Goal: Task Accomplishment & Management: Manage account settings

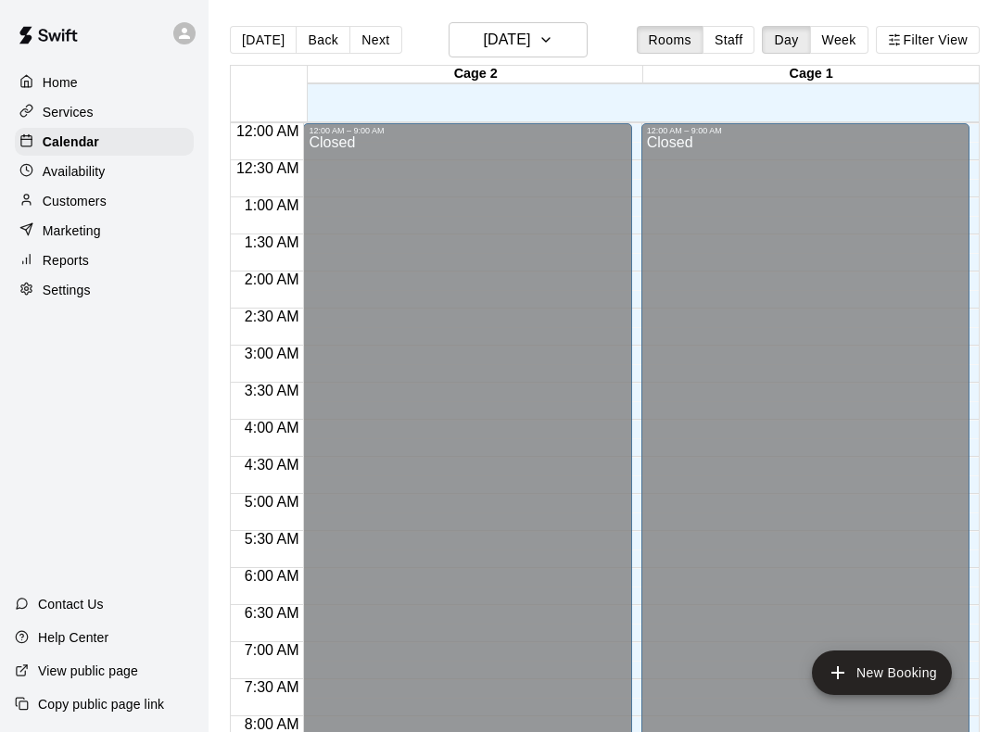
scroll to position [984, 0]
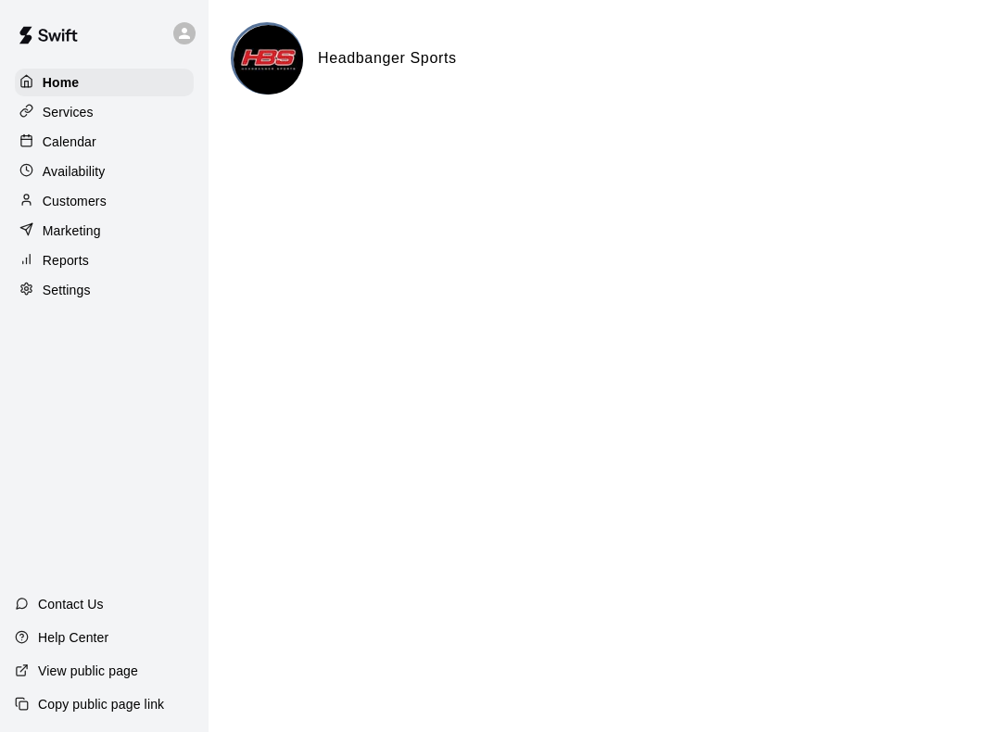
click at [102, 133] on div "Calendar" at bounding box center [104, 142] width 179 height 28
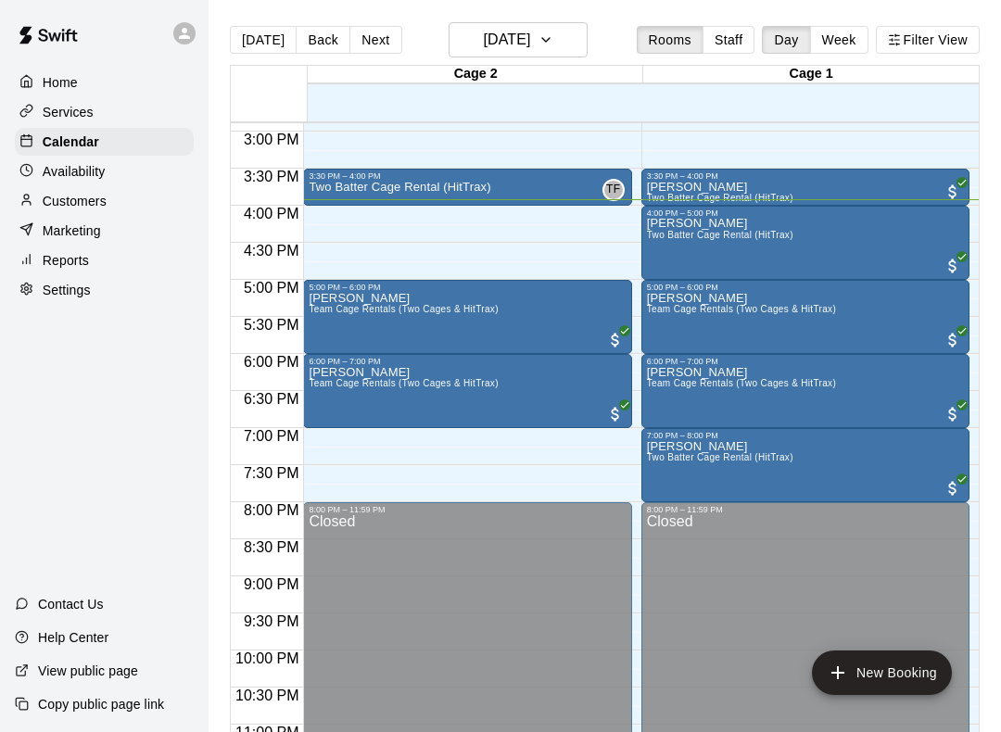
scroll to position [1106, 0]
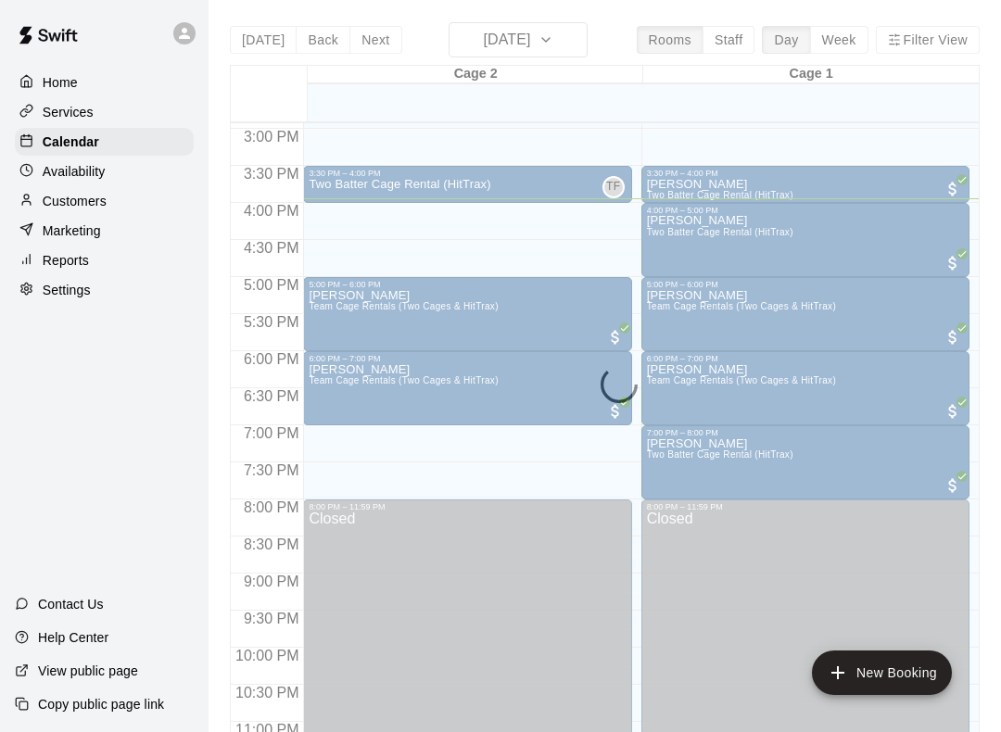
click at [517, 202] on div "Two Batter Cage Rental (HitTrax) TF 0" at bounding box center [467, 544] width 317 height 732
click at [328, 208] on icon "edit" at bounding box center [331, 199] width 22 height 22
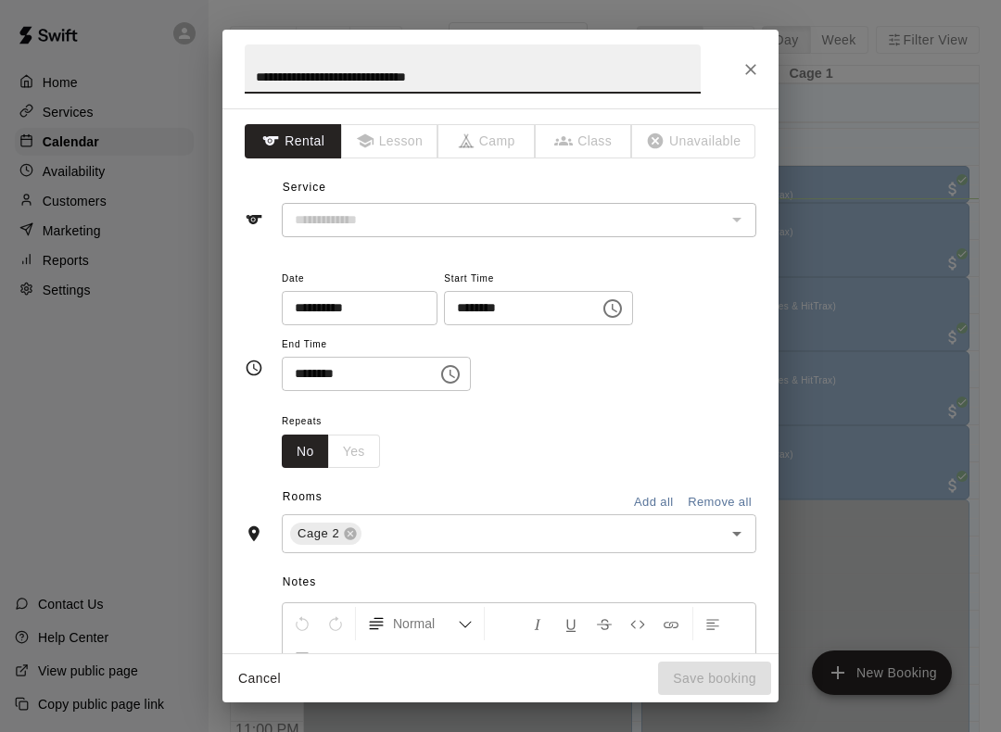
type input "**********"
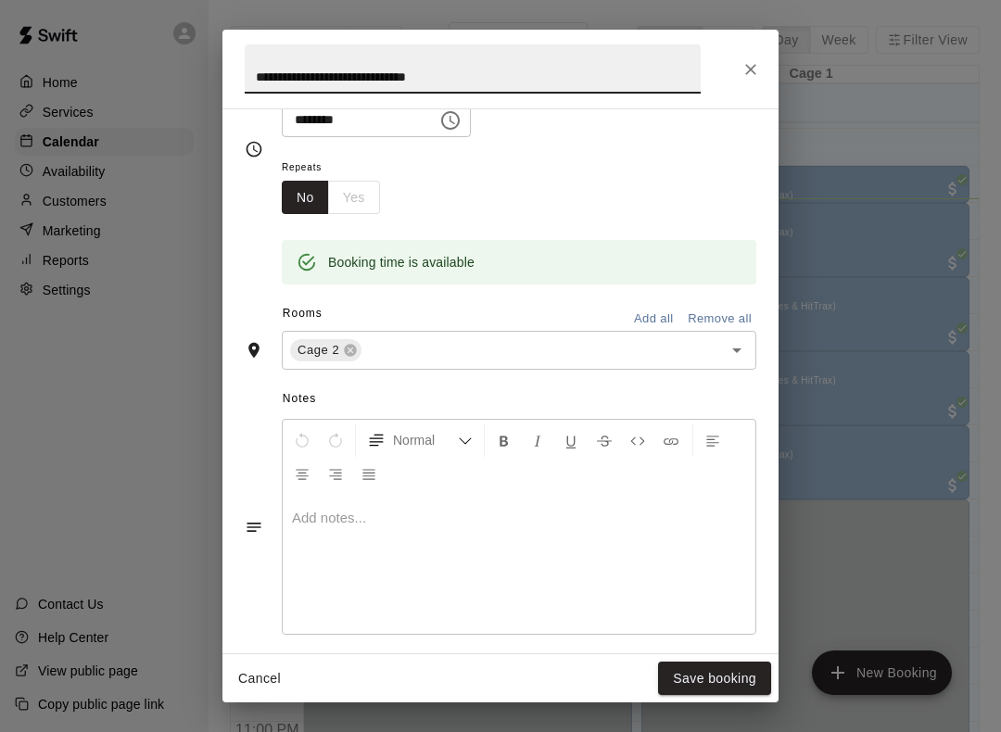
scroll to position [339, 0]
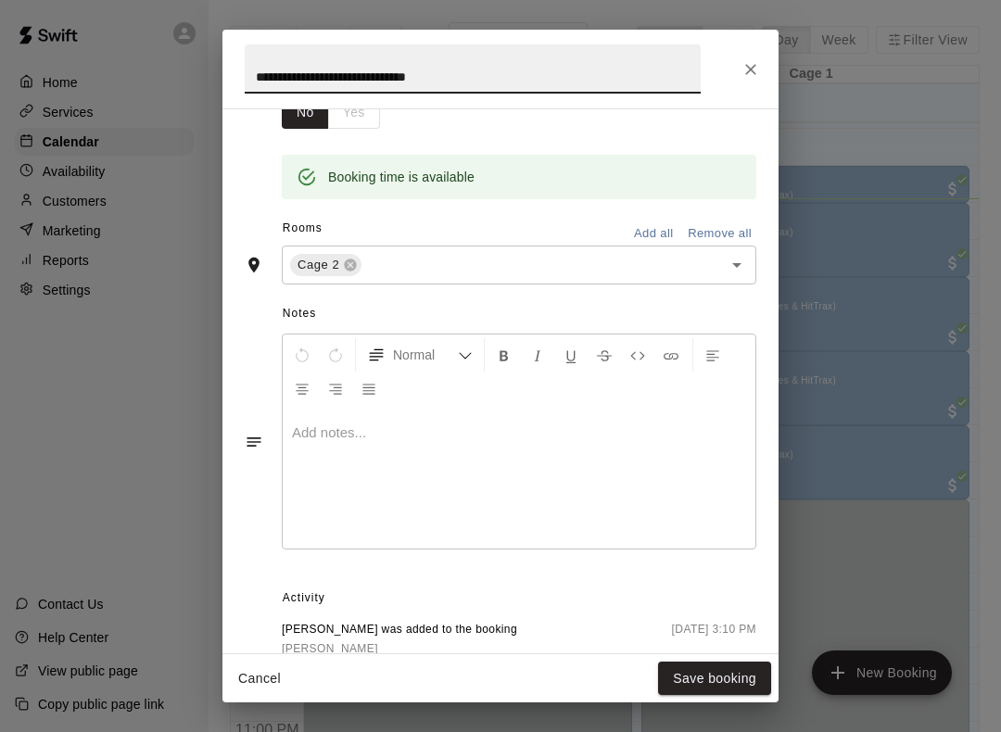
click at [425, 435] on p at bounding box center [519, 432] width 454 height 19
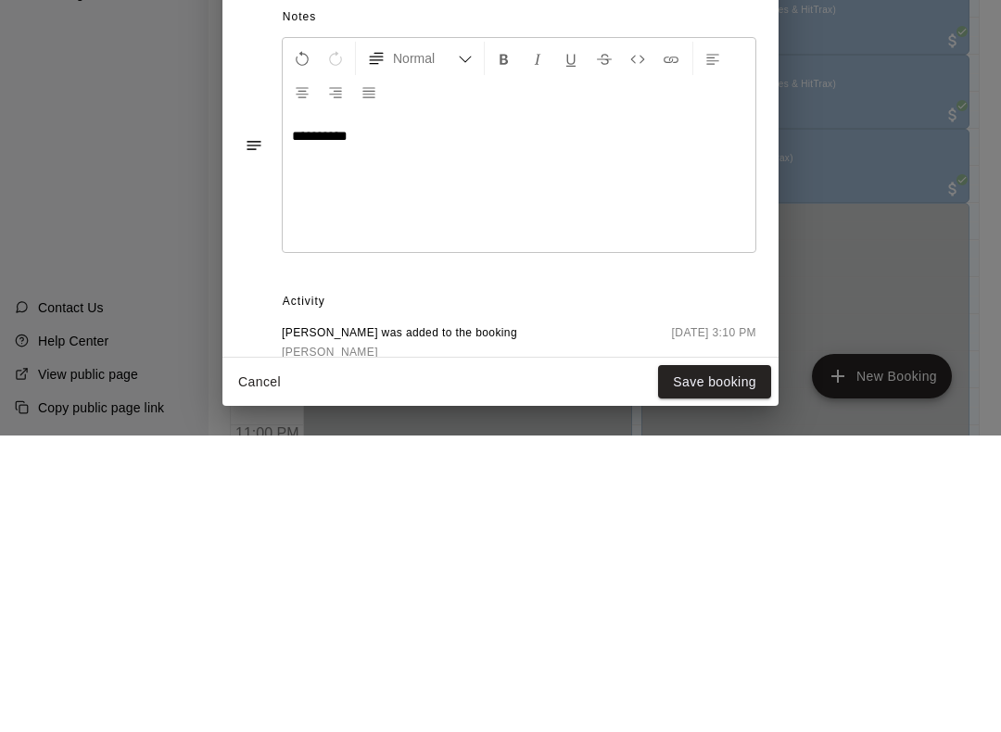
scroll to position [48, 0]
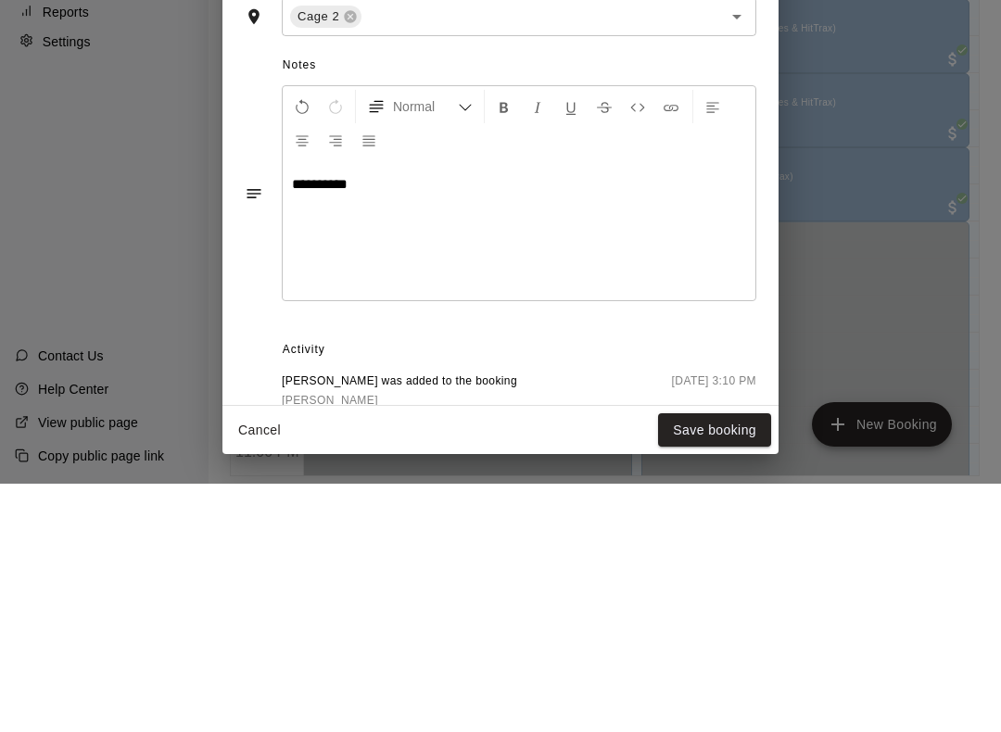
click at [745, 685] on div "**********" at bounding box center [500, 366] width 1001 height 732
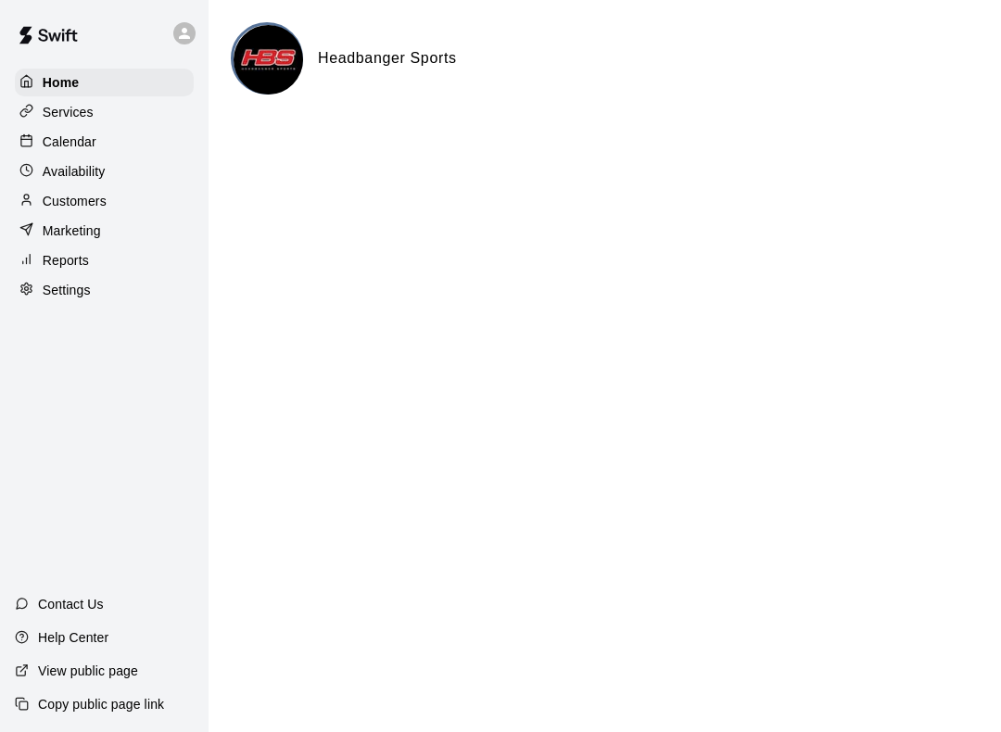
click at [42, 129] on div "Calendar" at bounding box center [104, 142] width 179 height 28
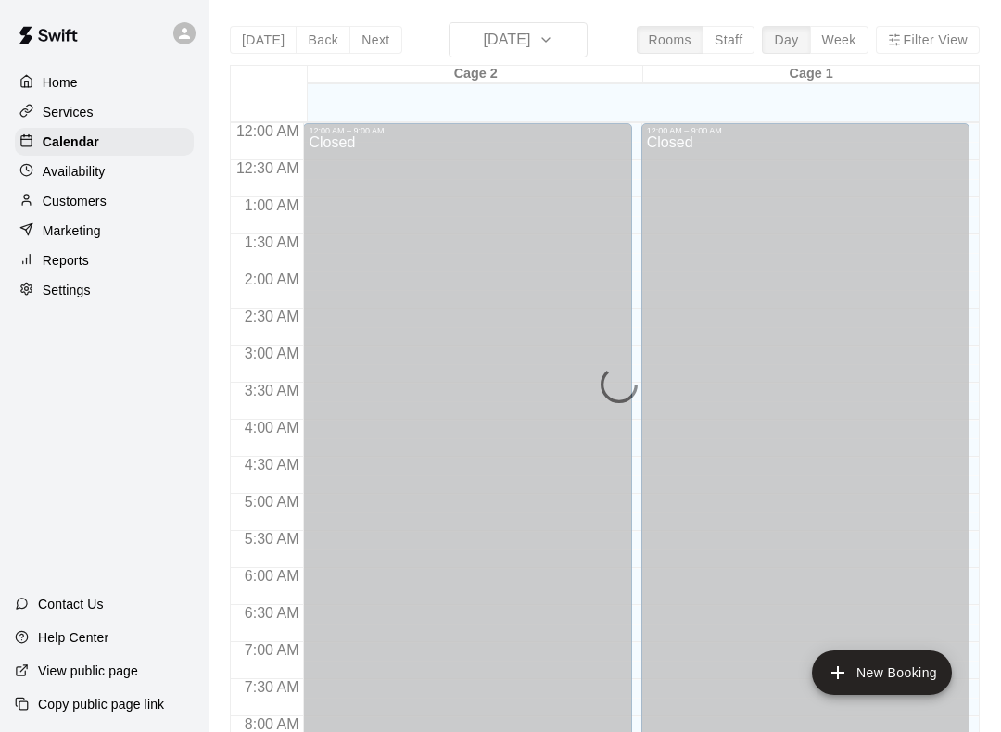
scroll to position [1076, 0]
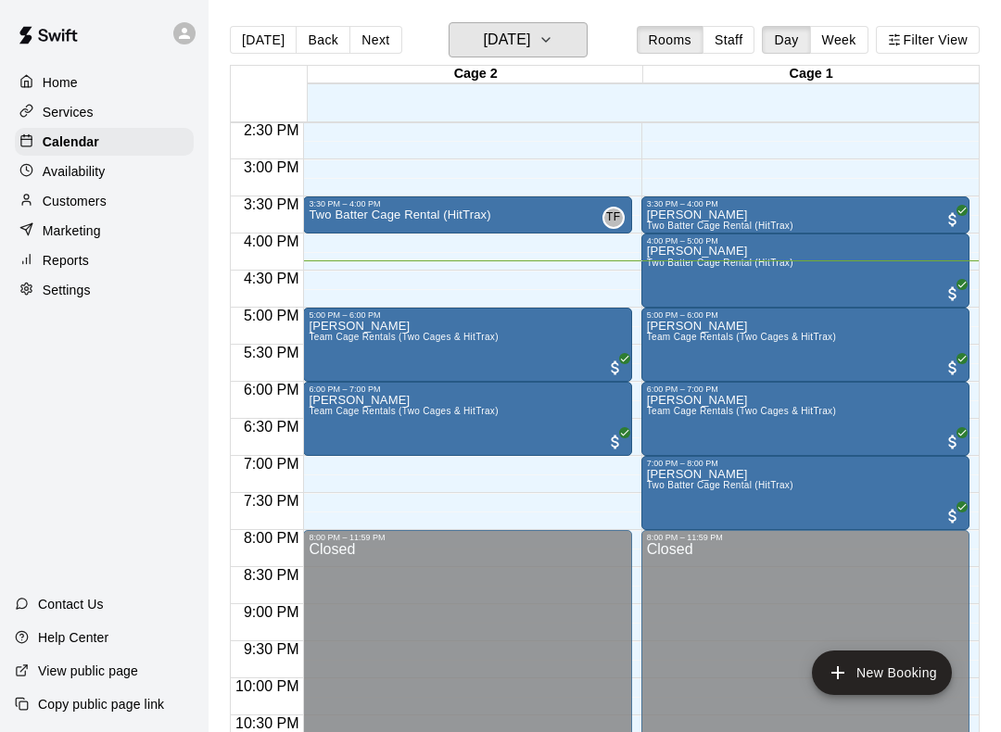
click at [565, 52] on button "[DATE]" at bounding box center [517, 39] width 139 height 35
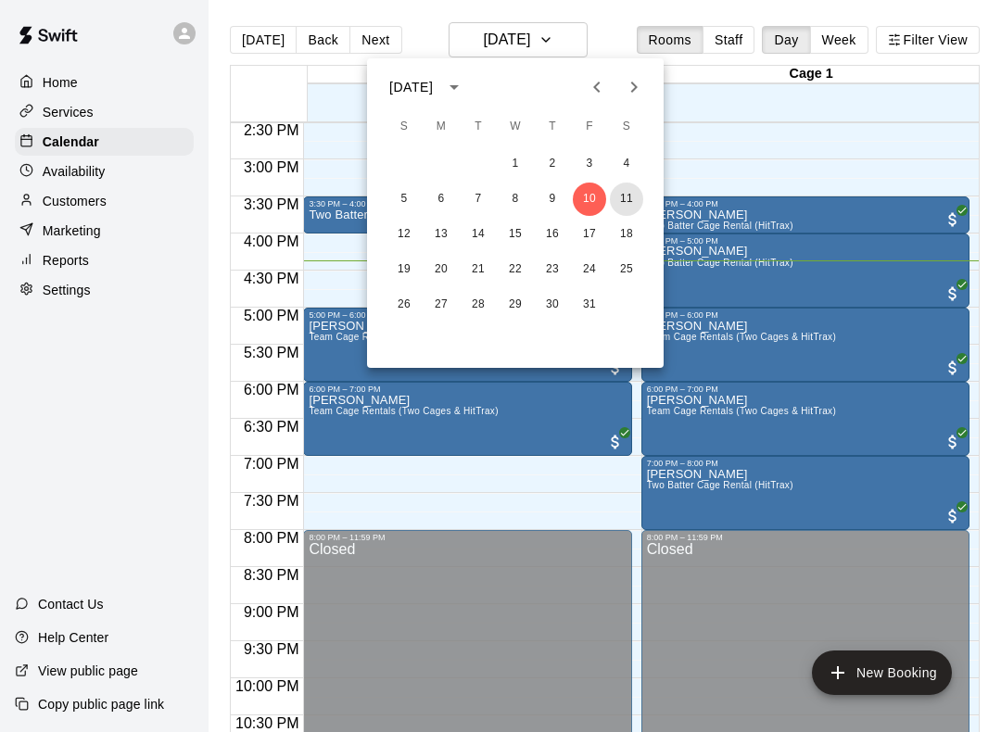
click at [627, 195] on button "11" at bounding box center [626, 199] width 33 height 33
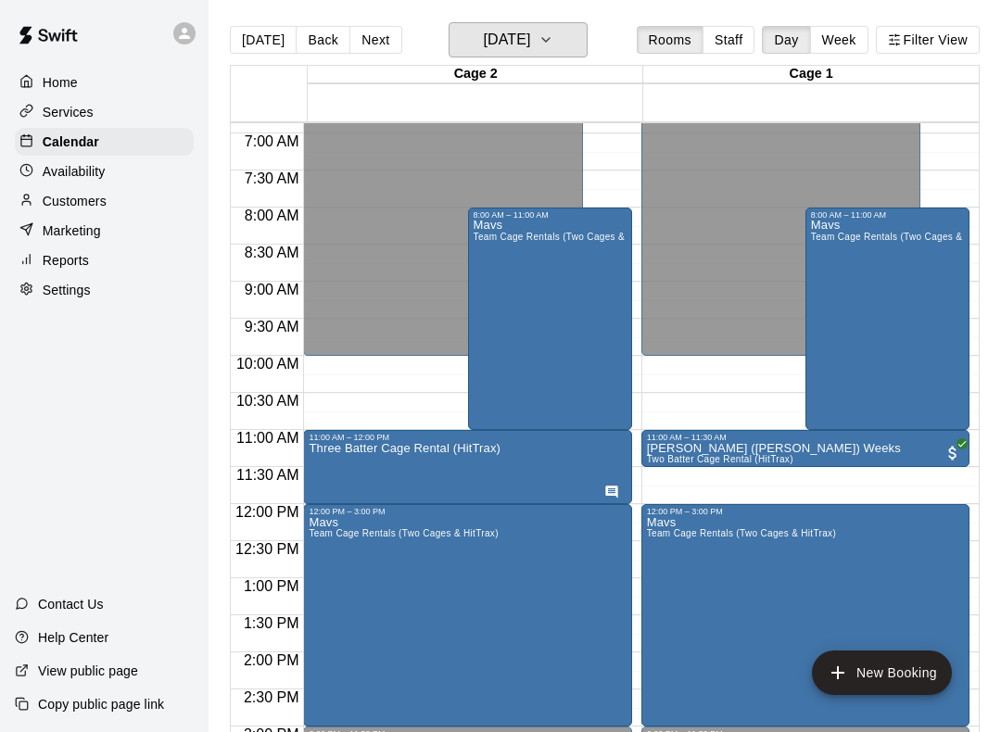
scroll to position [507, 0]
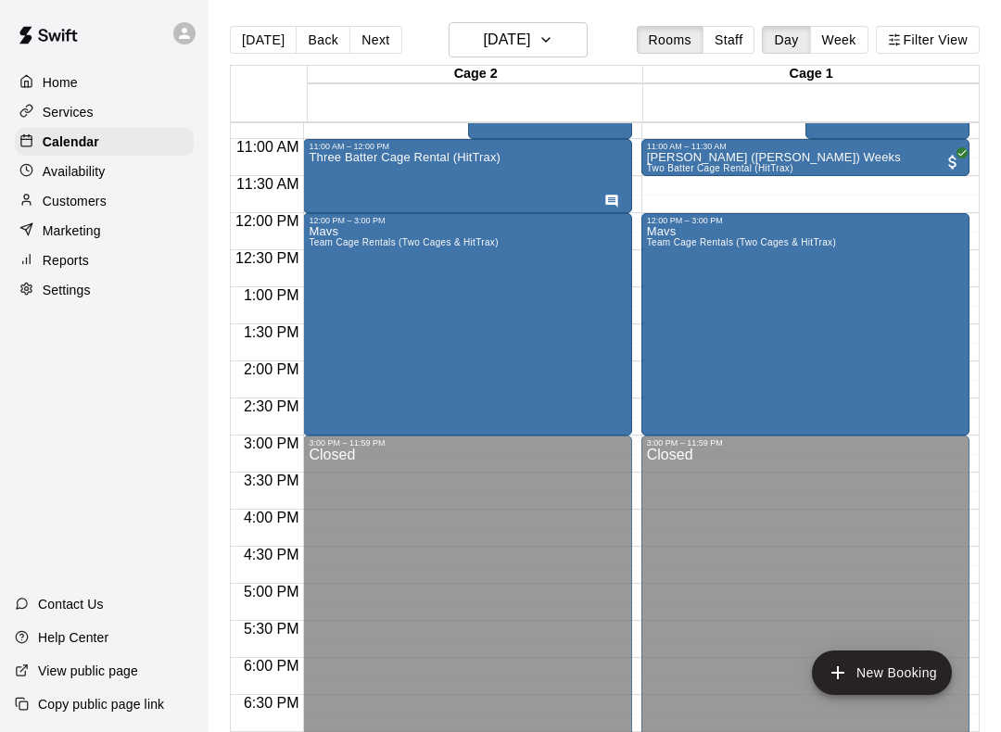
scroll to position [803, 0]
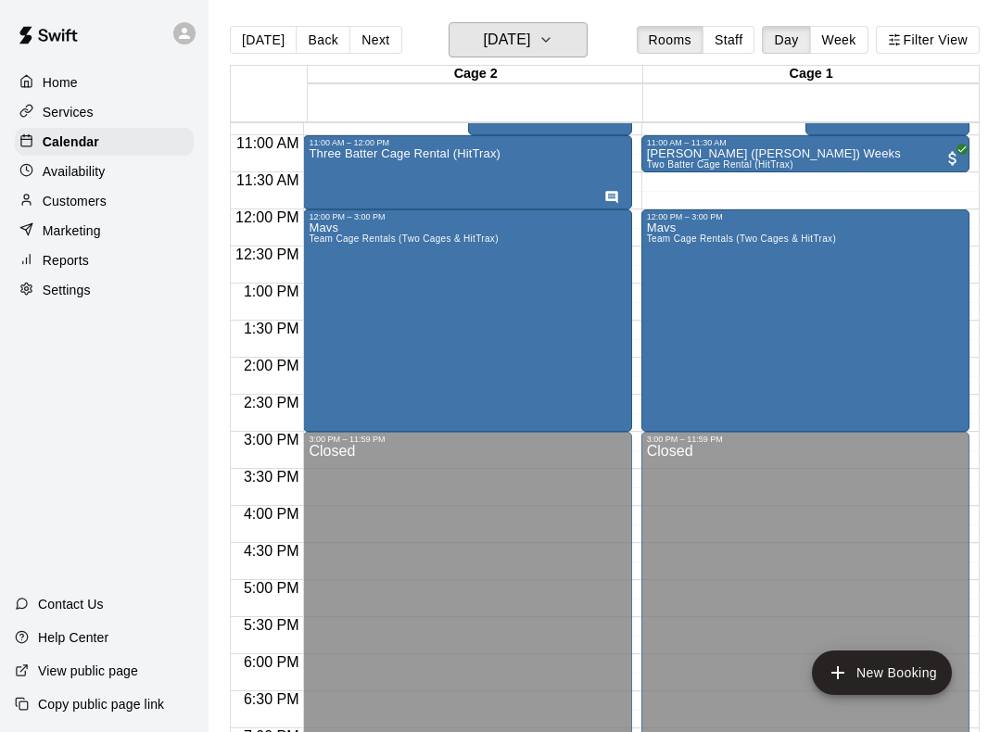
click at [581, 26] on button "Saturday Oct 11" at bounding box center [517, 39] width 139 height 35
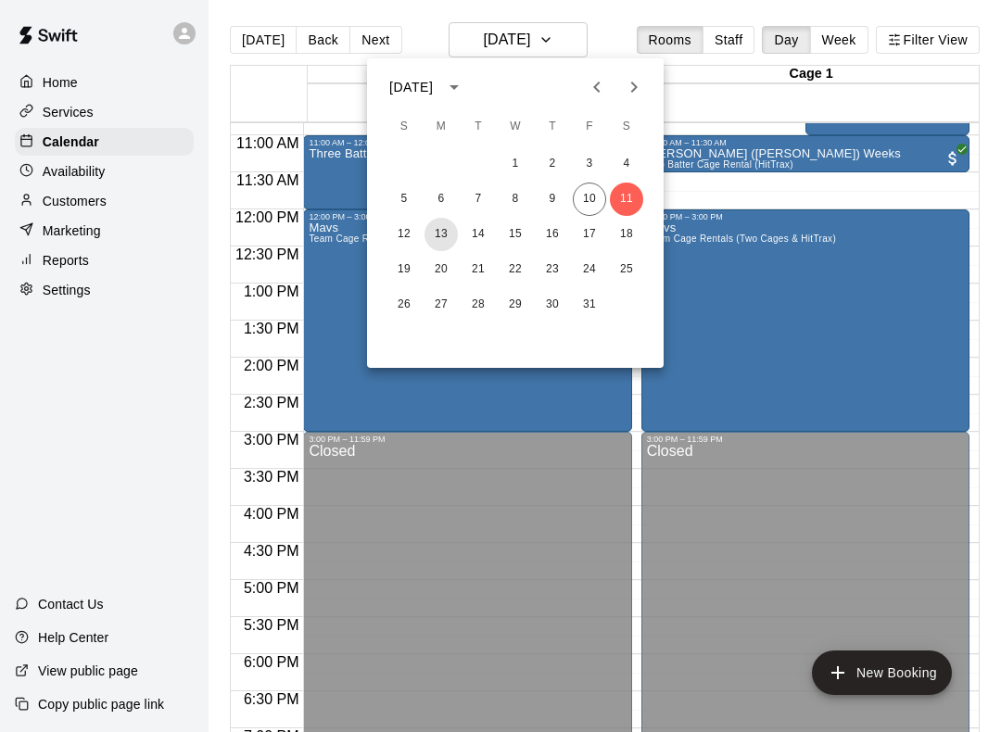
click at [431, 228] on button "13" at bounding box center [440, 234] width 33 height 33
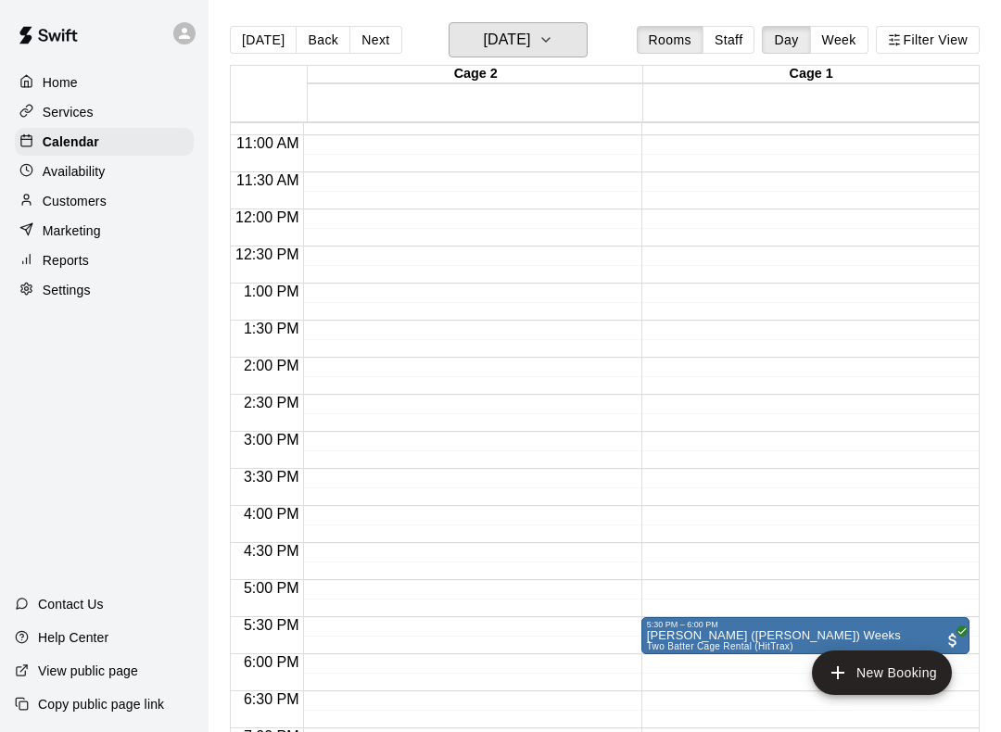
click at [553, 43] on icon "button" at bounding box center [545, 40] width 15 height 22
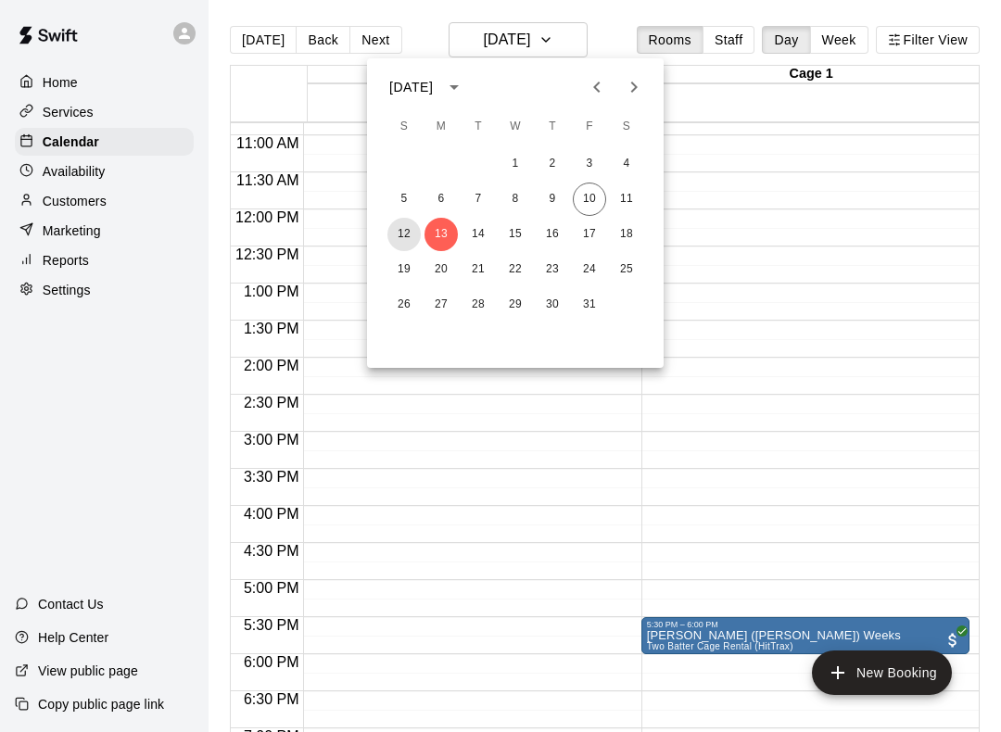
click at [408, 224] on button "12" at bounding box center [403, 234] width 33 height 33
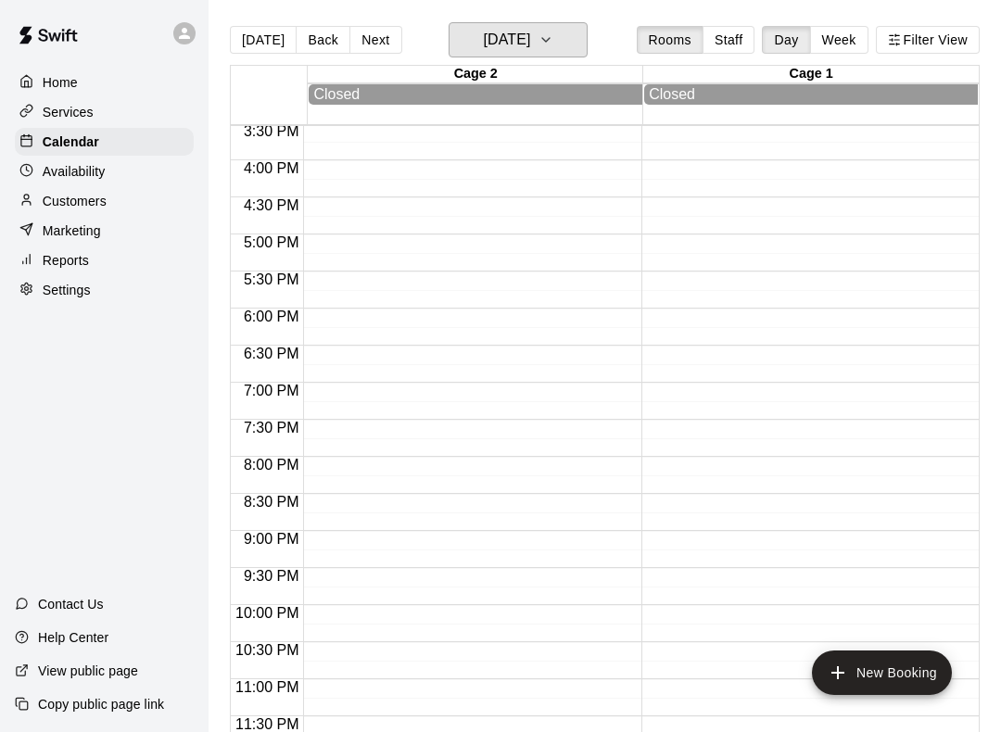
click at [530, 29] on h6 "Sunday Oct 12" at bounding box center [506, 40] width 47 height 26
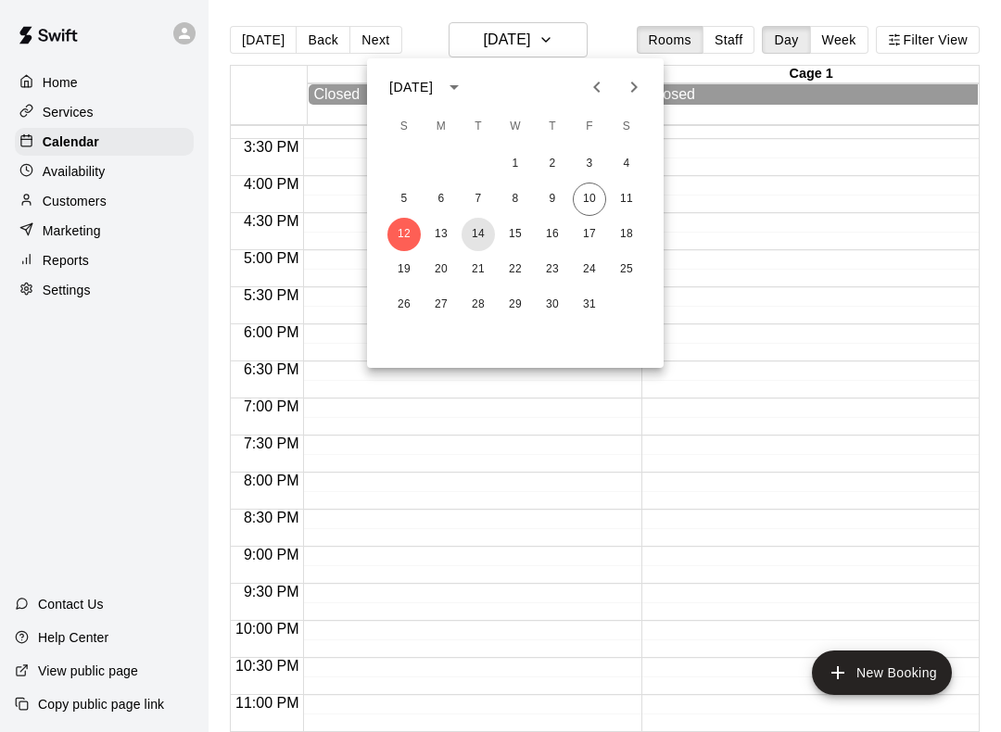
click at [484, 220] on button "14" at bounding box center [477, 234] width 33 height 33
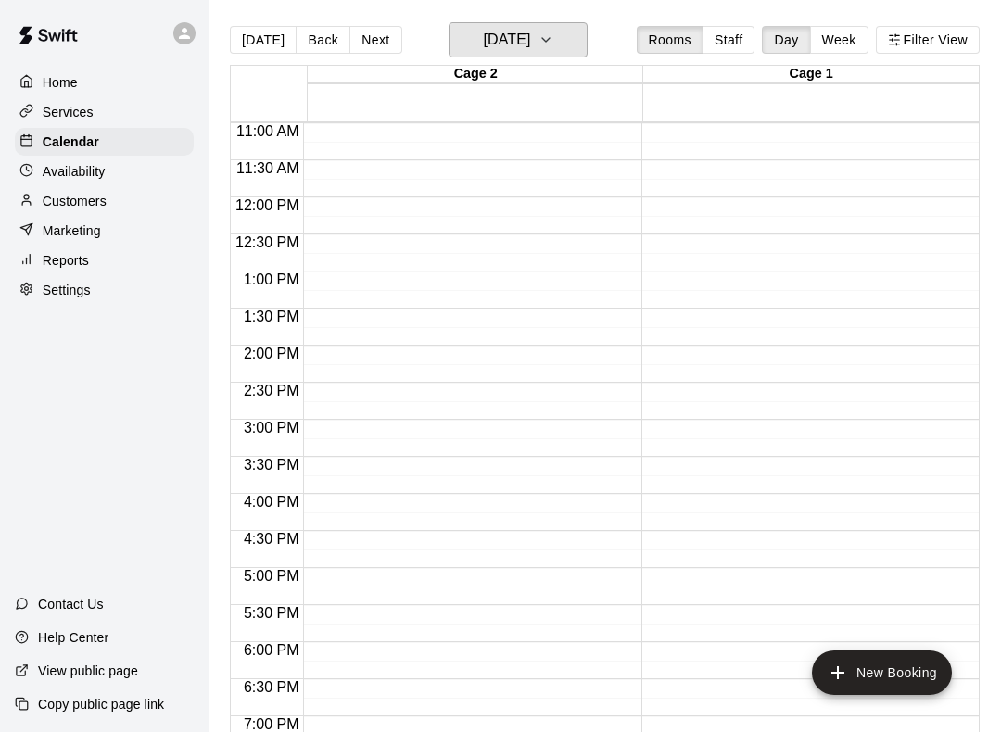
scroll to position [802, 0]
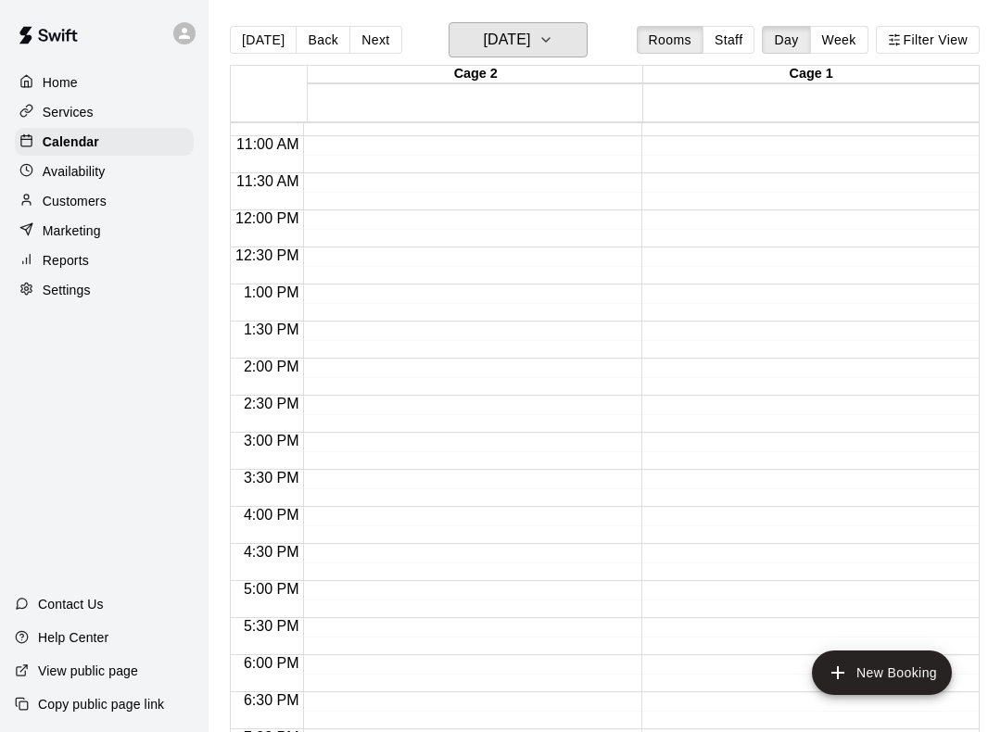
click at [558, 57] on button "Tuesday Oct 14" at bounding box center [517, 39] width 139 height 35
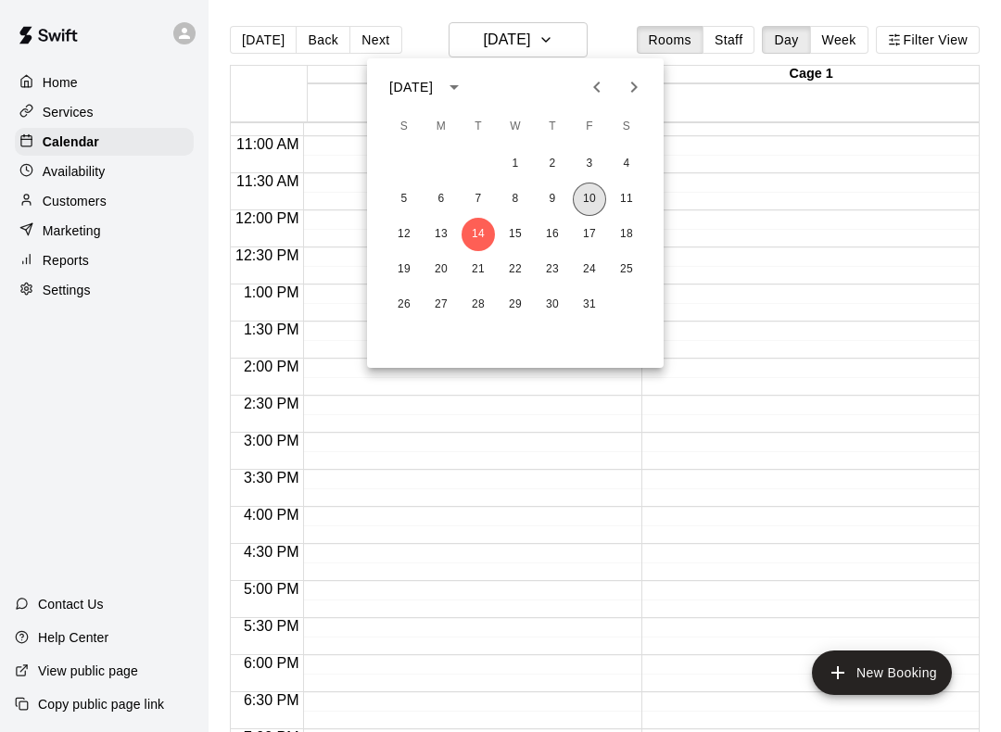
click at [582, 192] on button "10" at bounding box center [589, 199] width 33 height 33
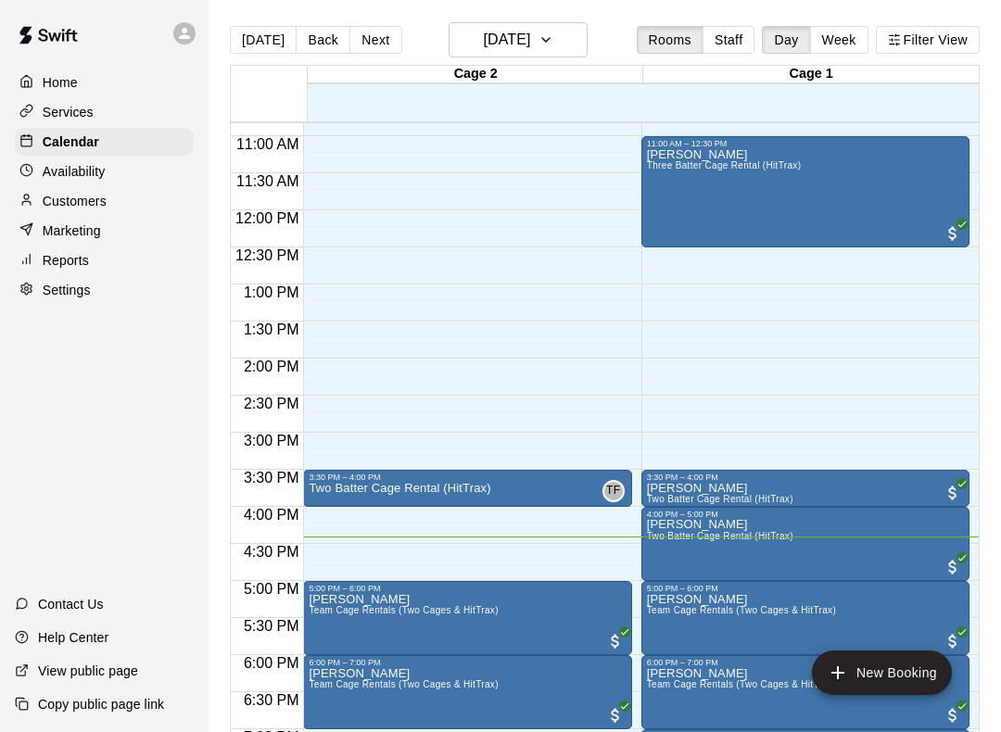
click at [611, 481] on div "TF" at bounding box center [613, 491] width 22 height 22
click at [901, 341] on div at bounding box center [500, 366] width 1001 height 732
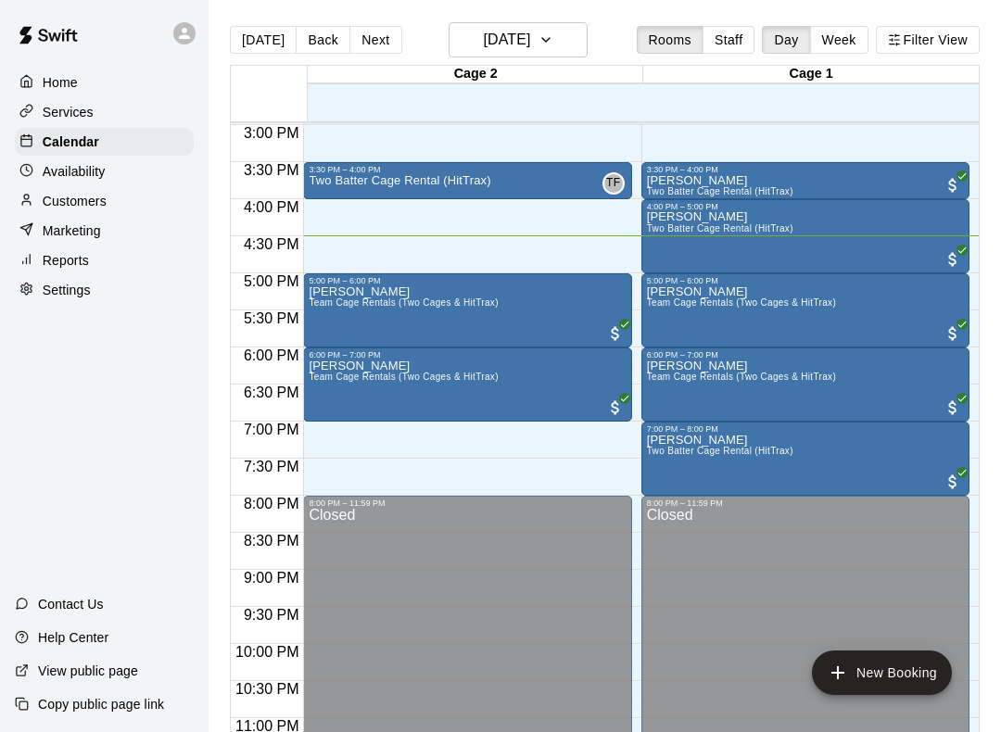
scroll to position [1109, 0]
